Goal: Book appointment/travel/reservation

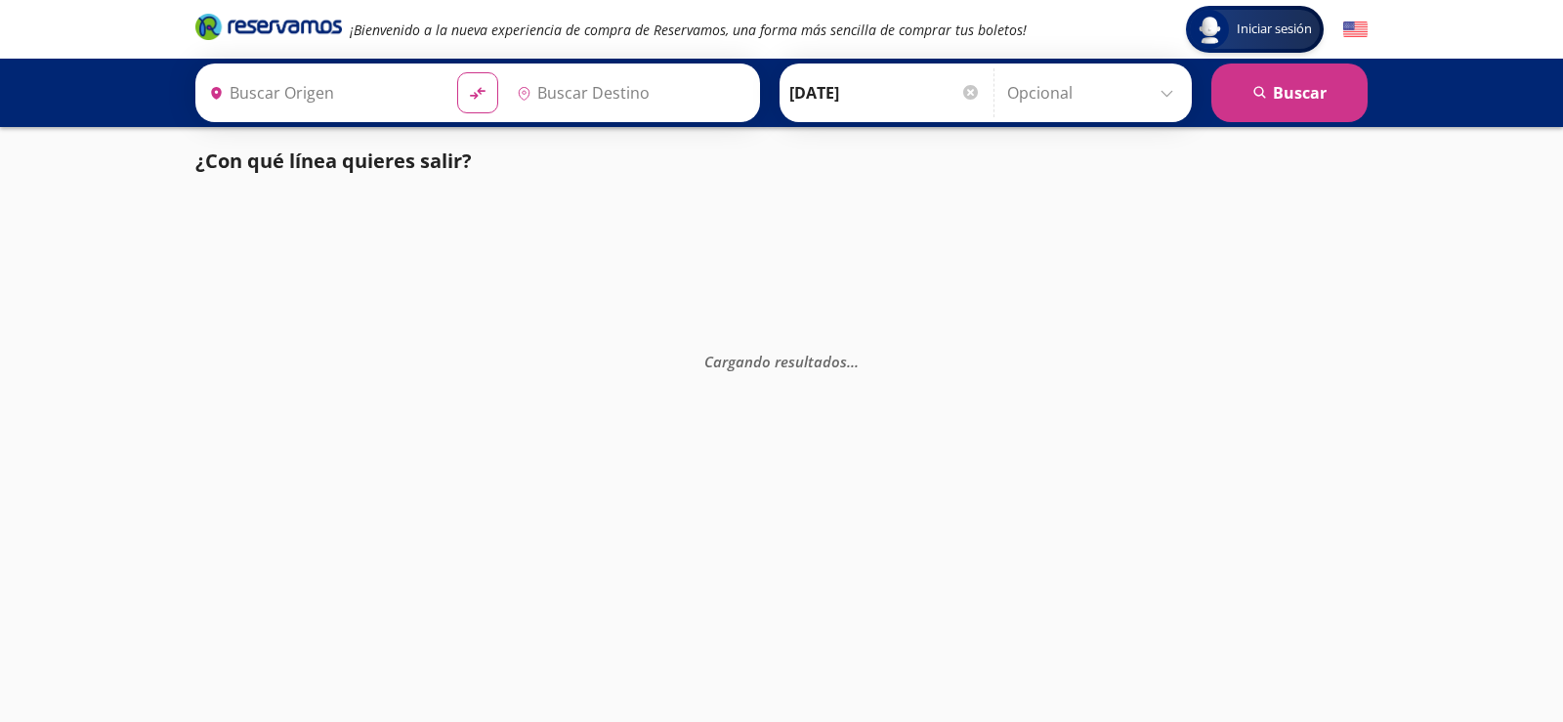
type input "[GEOGRAPHIC_DATA], [GEOGRAPHIC_DATA]"
type input "[GEOGRAPHIC_DATA][PERSON_NAME], [GEOGRAPHIC_DATA][PERSON_NAME]"
type input "[GEOGRAPHIC_DATA], [GEOGRAPHIC_DATA]"
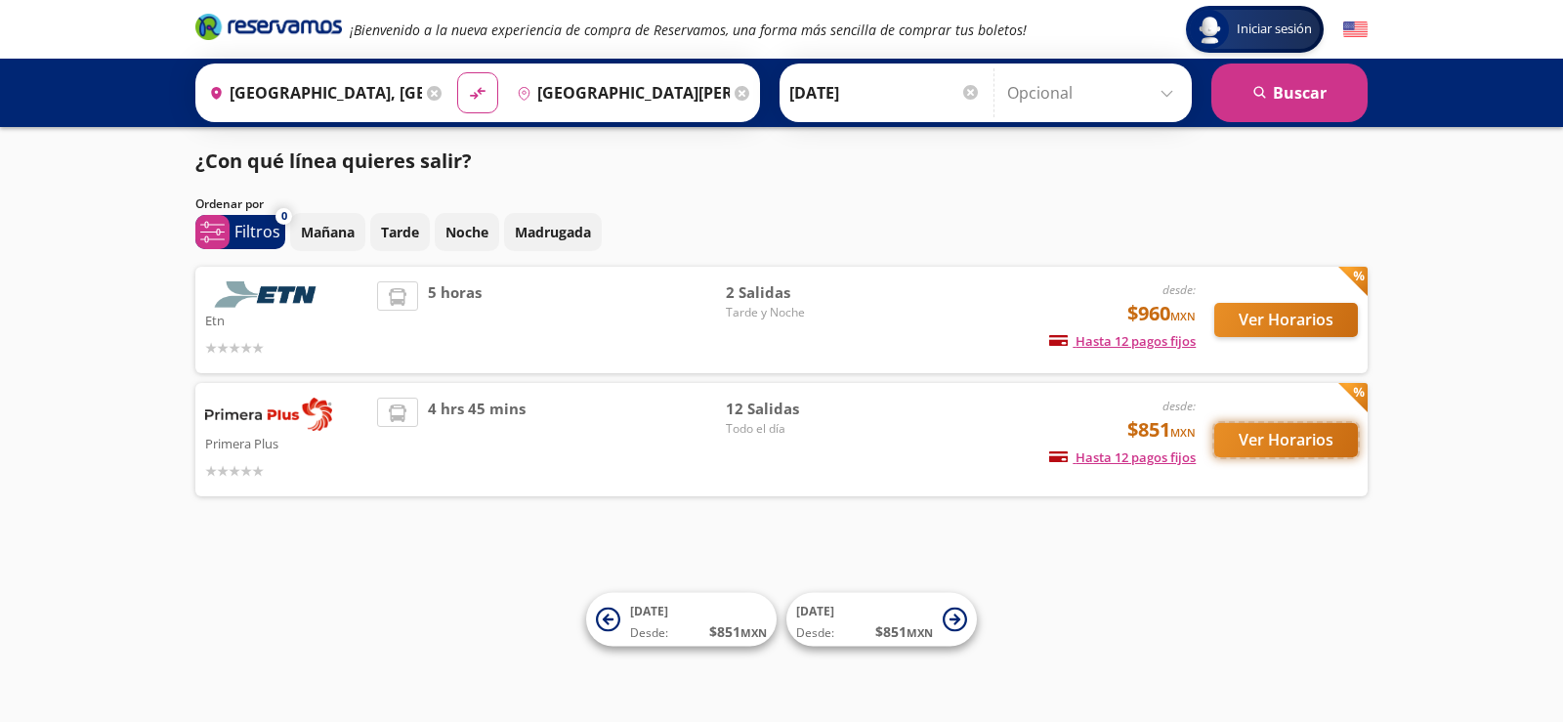
click at [1312, 437] on button "Ver Horarios" at bounding box center [1286, 440] width 144 height 34
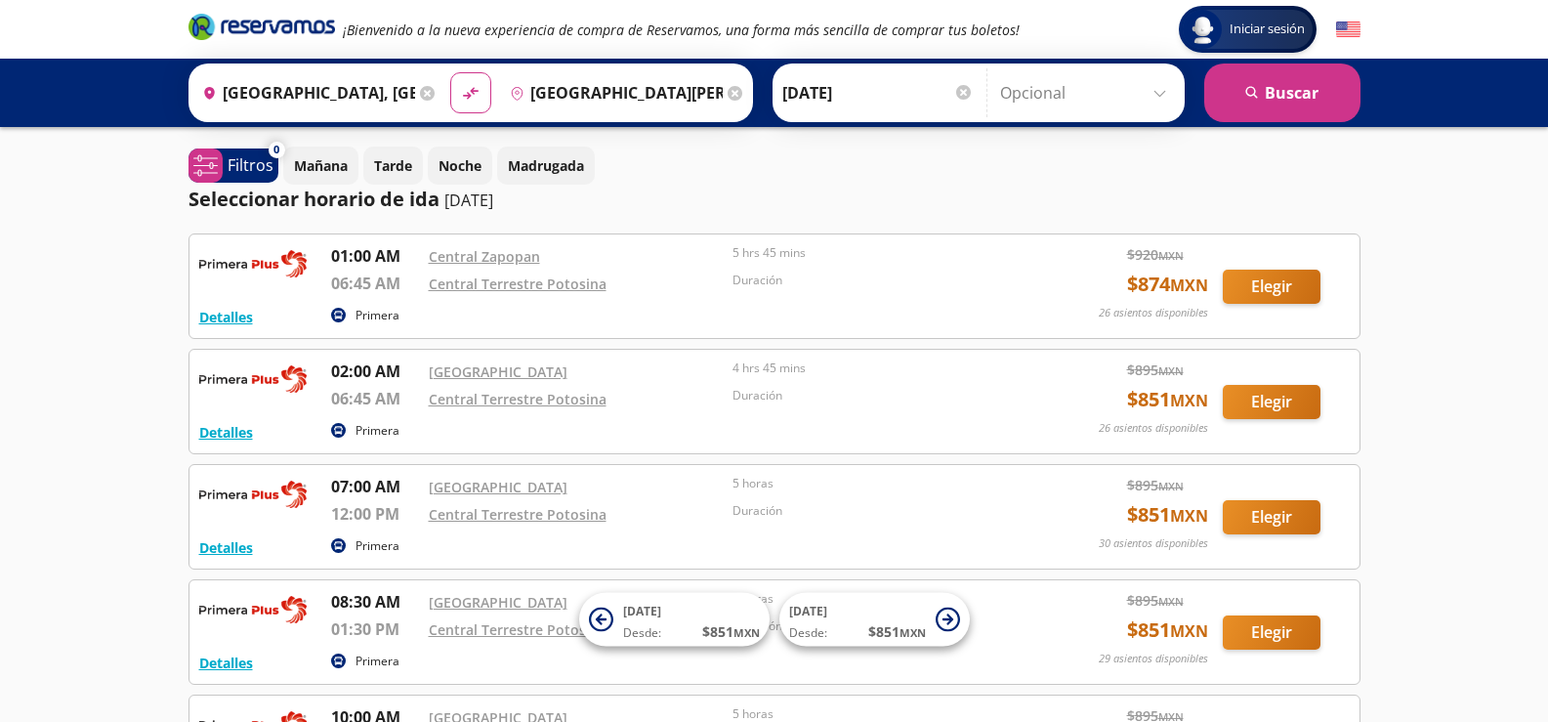
click at [1048, 180] on div "[DATE] Tarde Noche Madrugada" at bounding box center [822, 166] width 1078 height 38
